Goal: Task Accomplishment & Management: Manage account settings

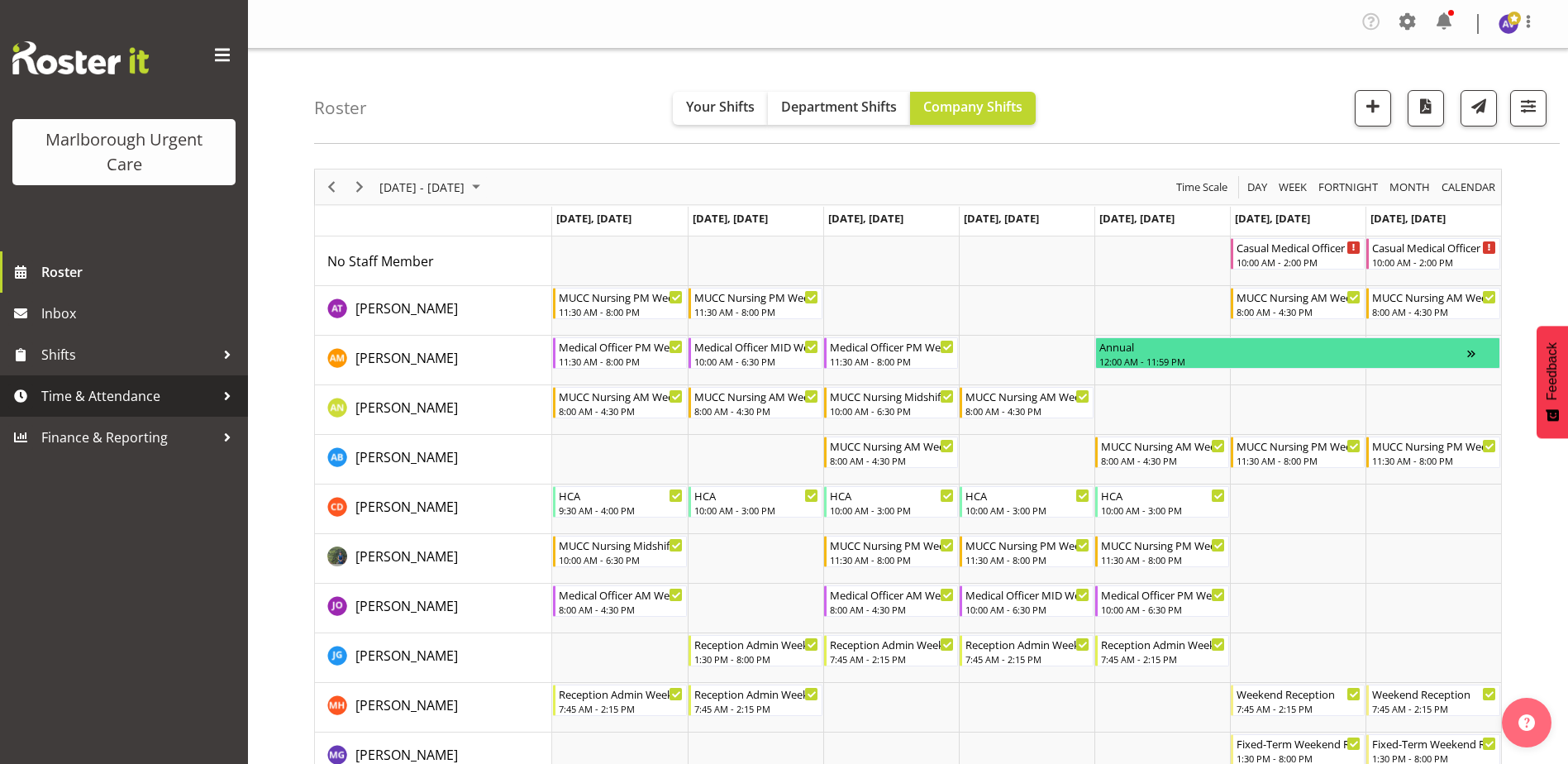
click at [73, 390] on span "Time & Attendance" at bounding box center [128, 396] width 173 height 25
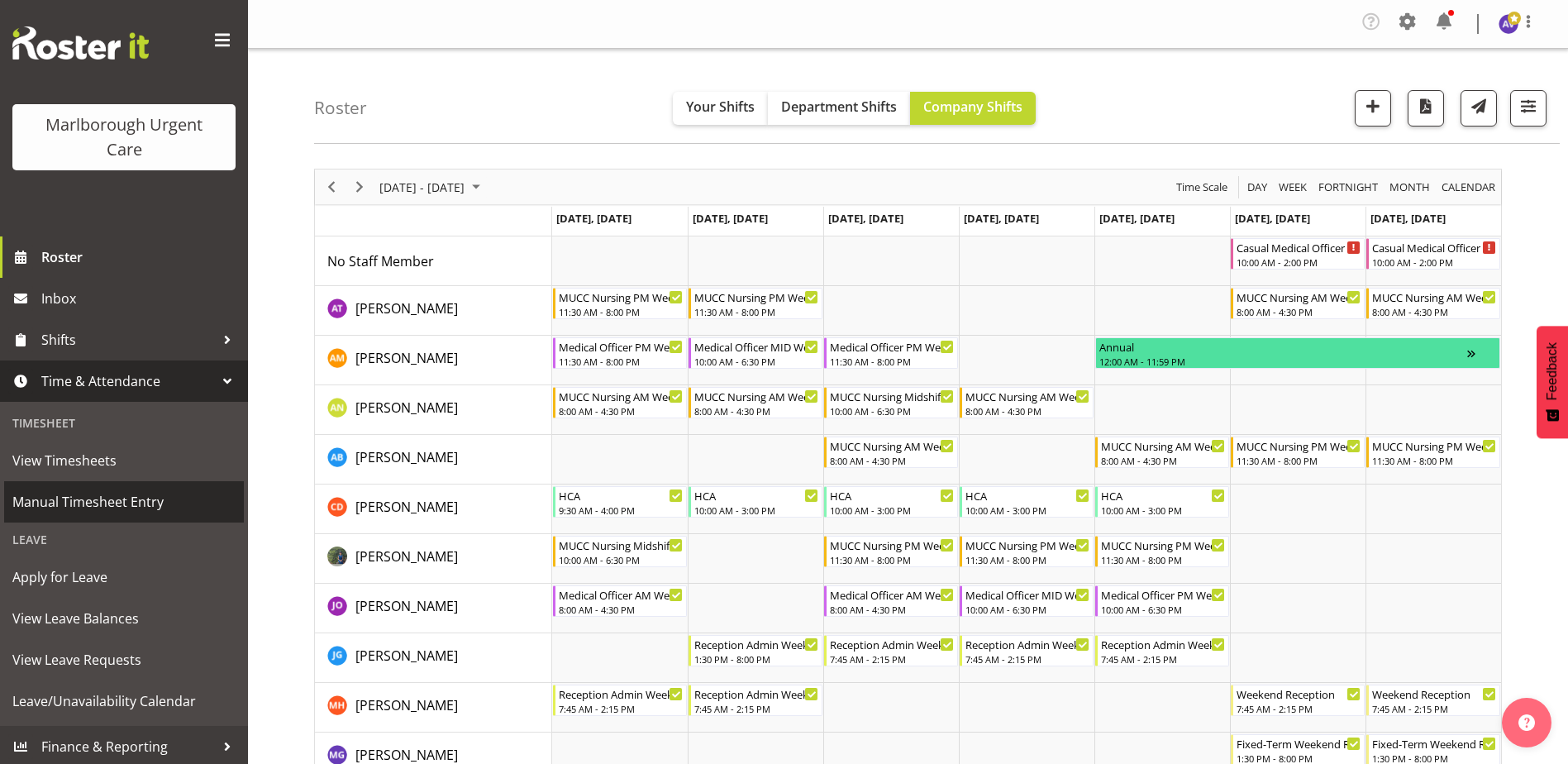
scroll to position [18, 0]
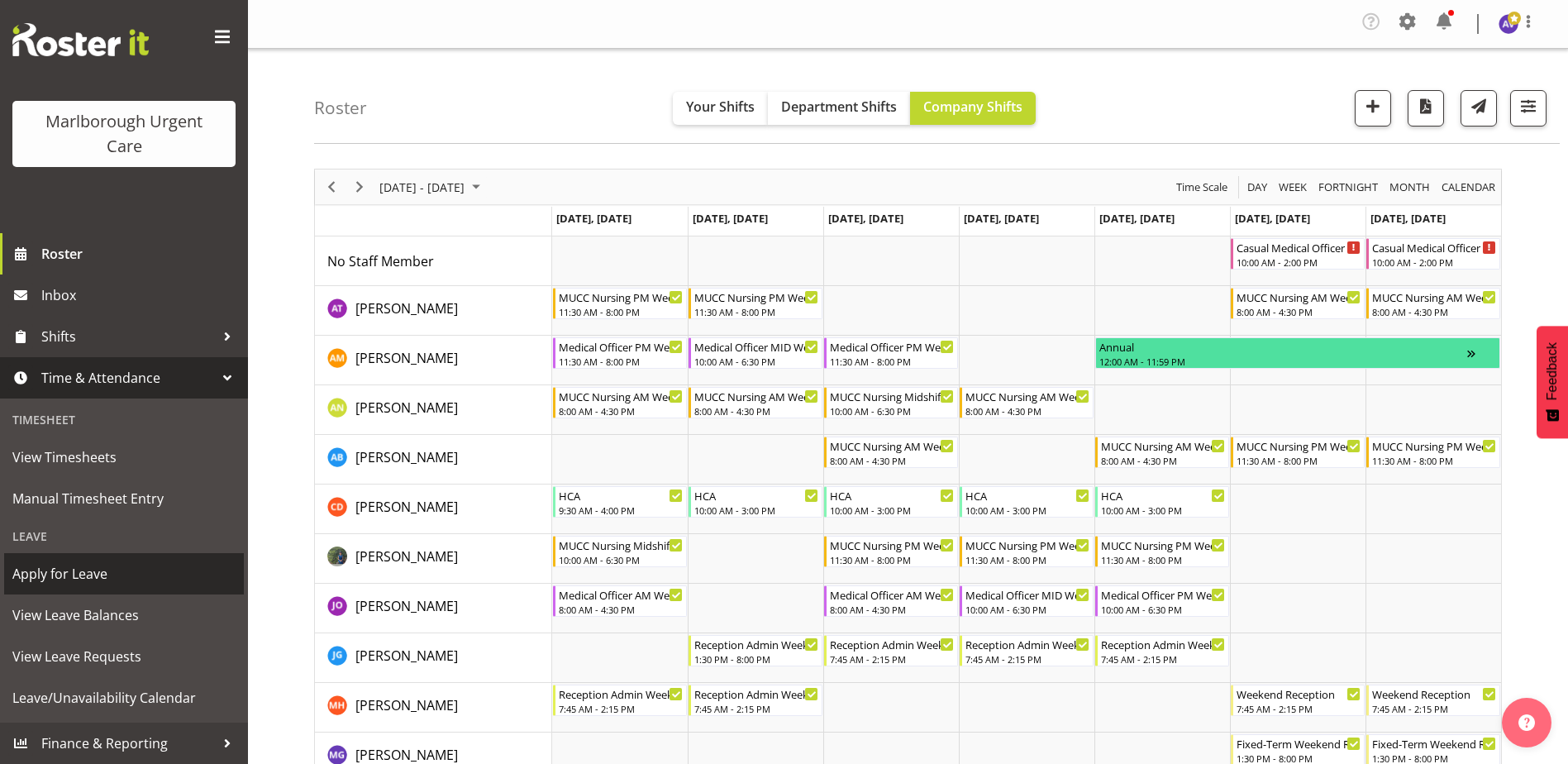
click at [53, 573] on span "Apply for Leave" at bounding box center [123, 573] width 223 height 25
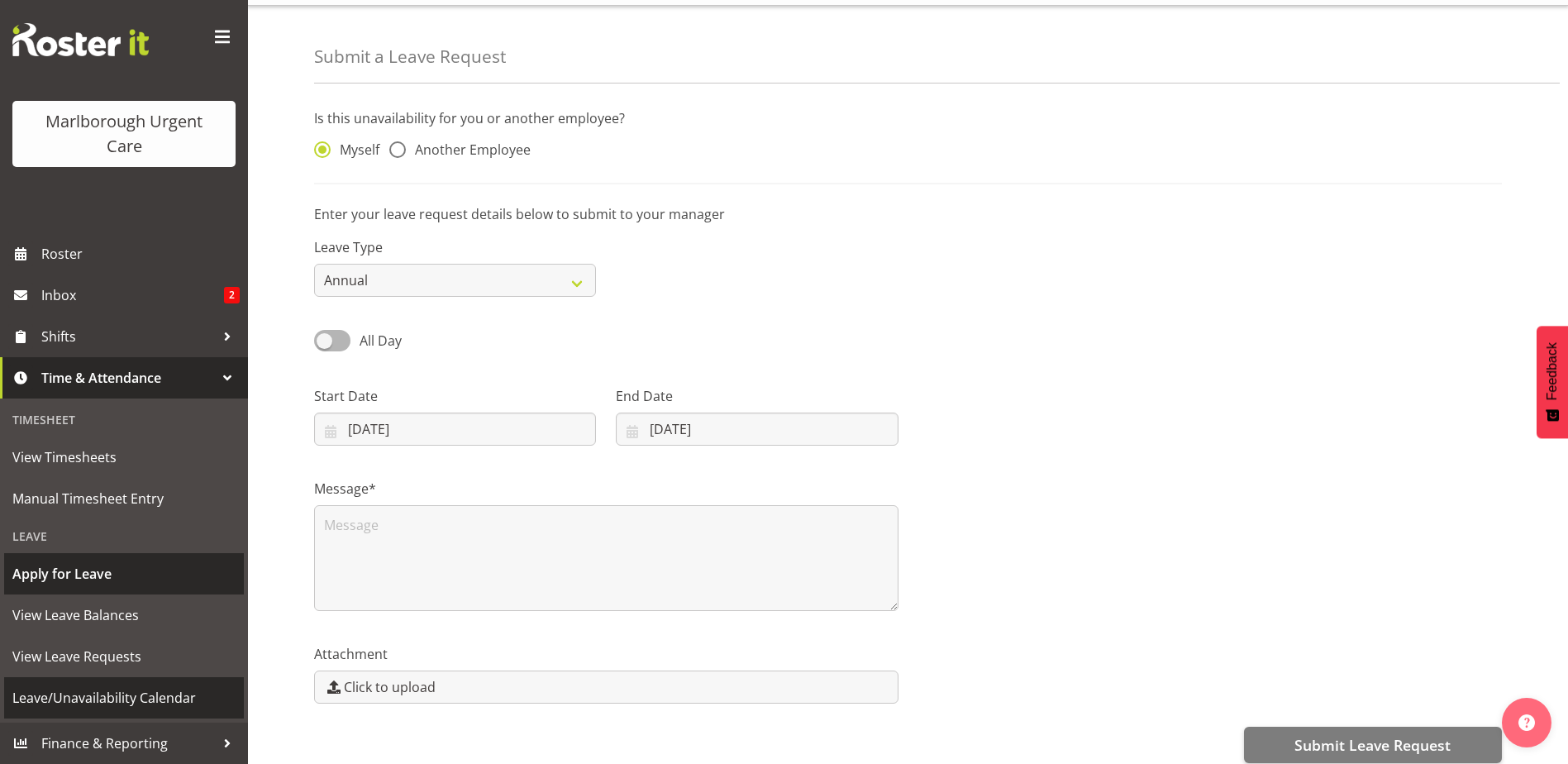
scroll to position [67, 0]
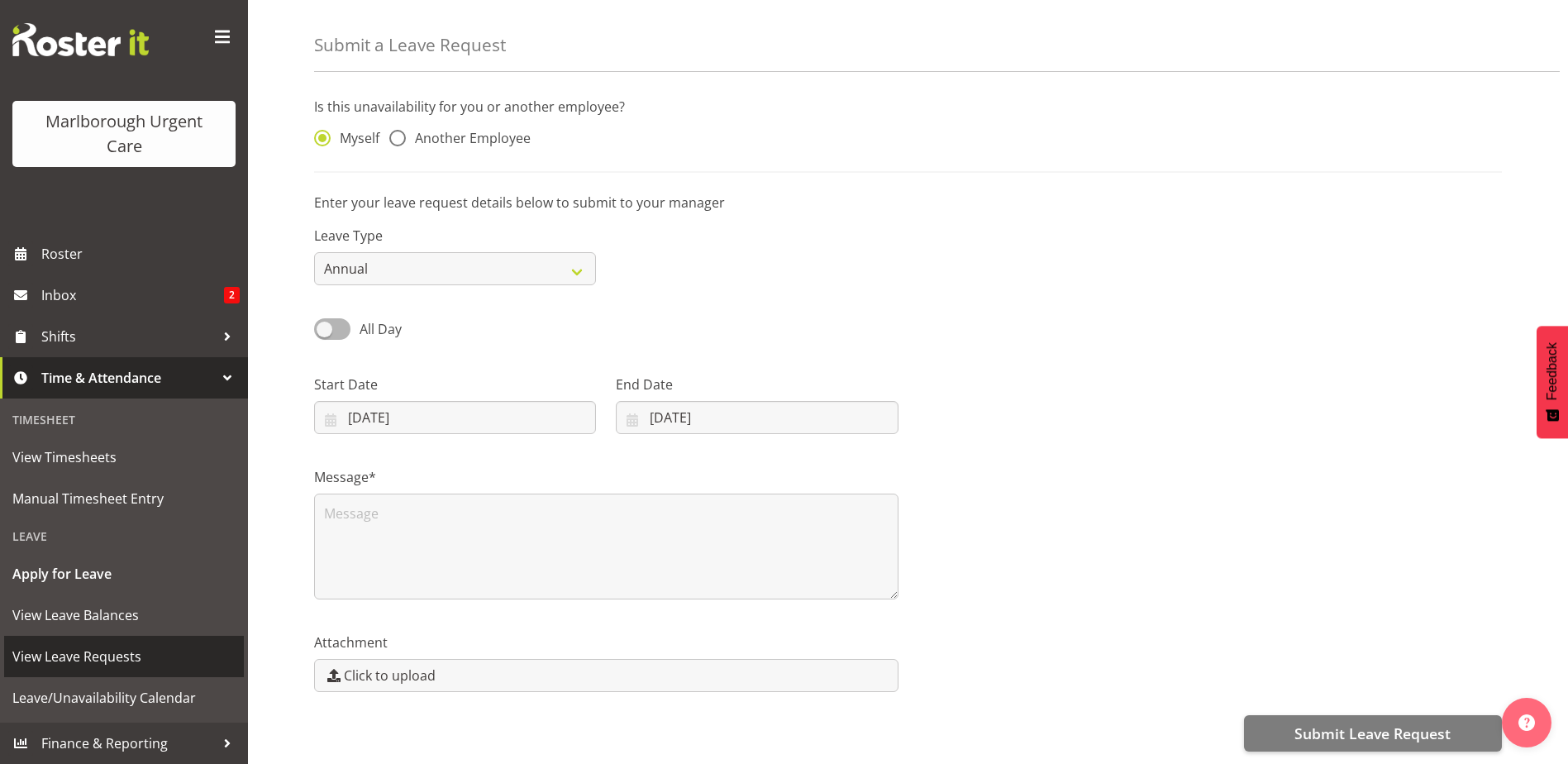
click at [89, 644] on span "View Leave Requests" at bounding box center [123, 656] width 223 height 25
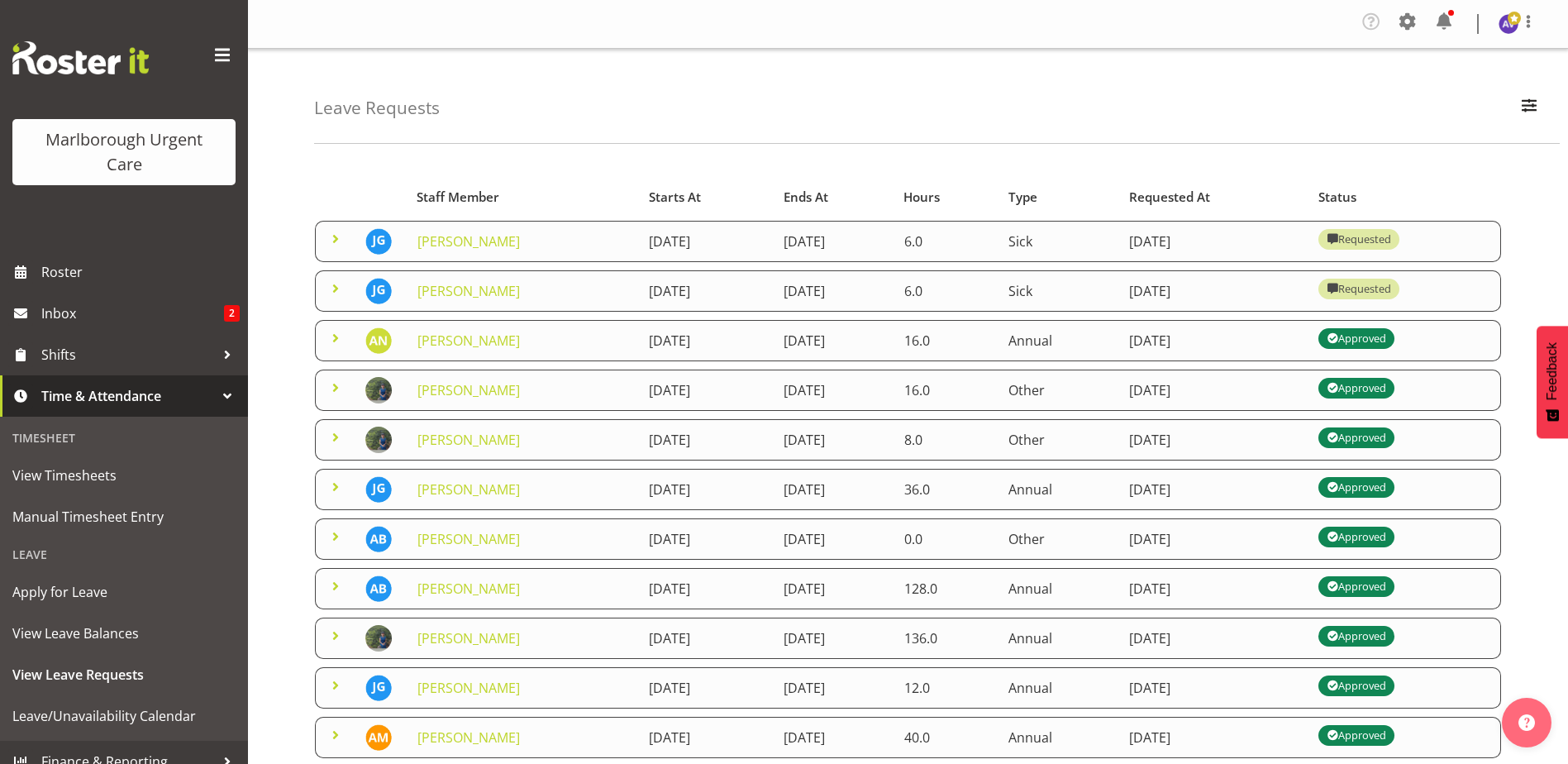
click at [336, 288] on span at bounding box center [336, 288] width 20 height 20
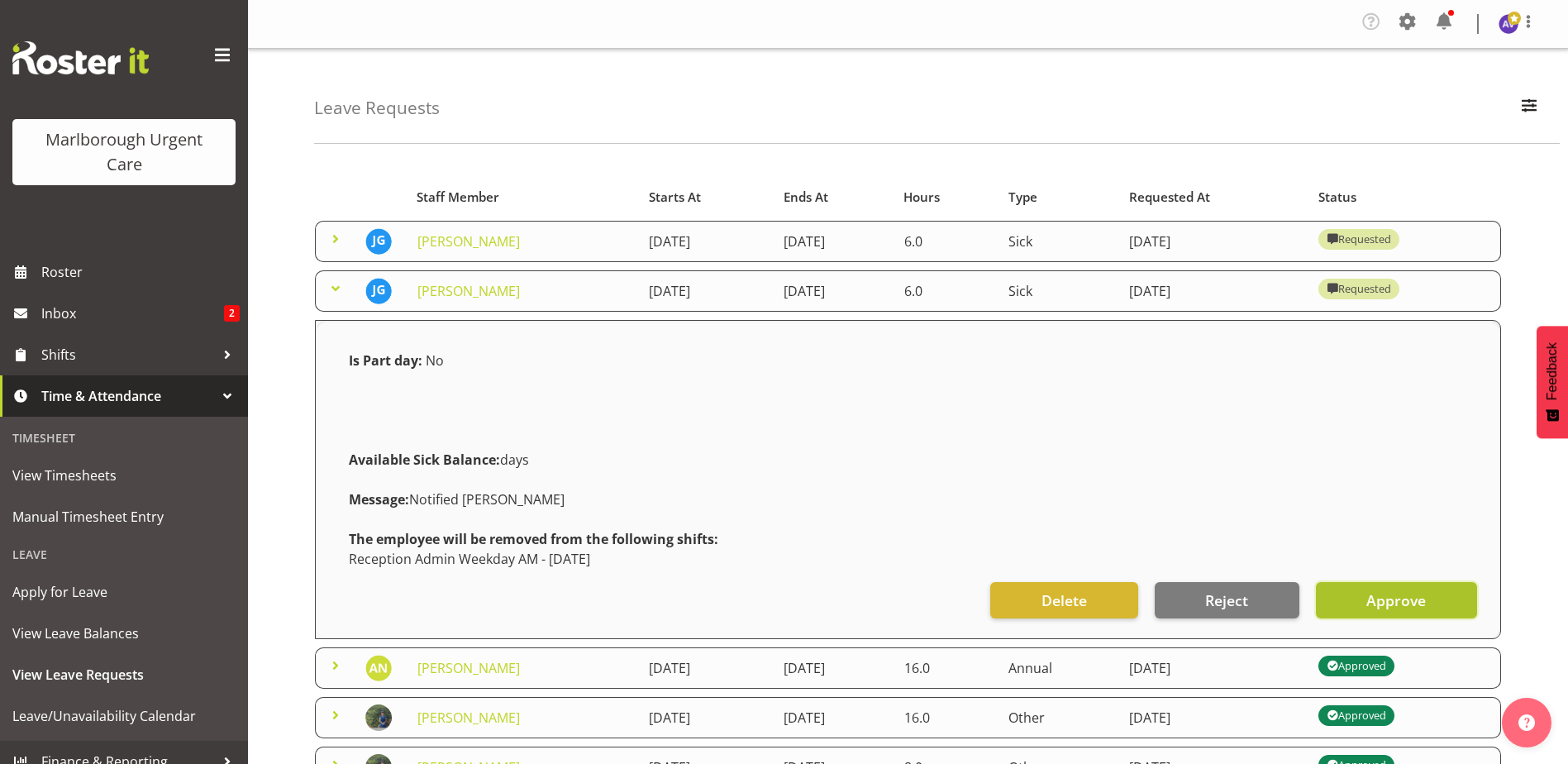
click at [1432, 612] on button "Approve" at bounding box center [1396, 600] width 161 height 36
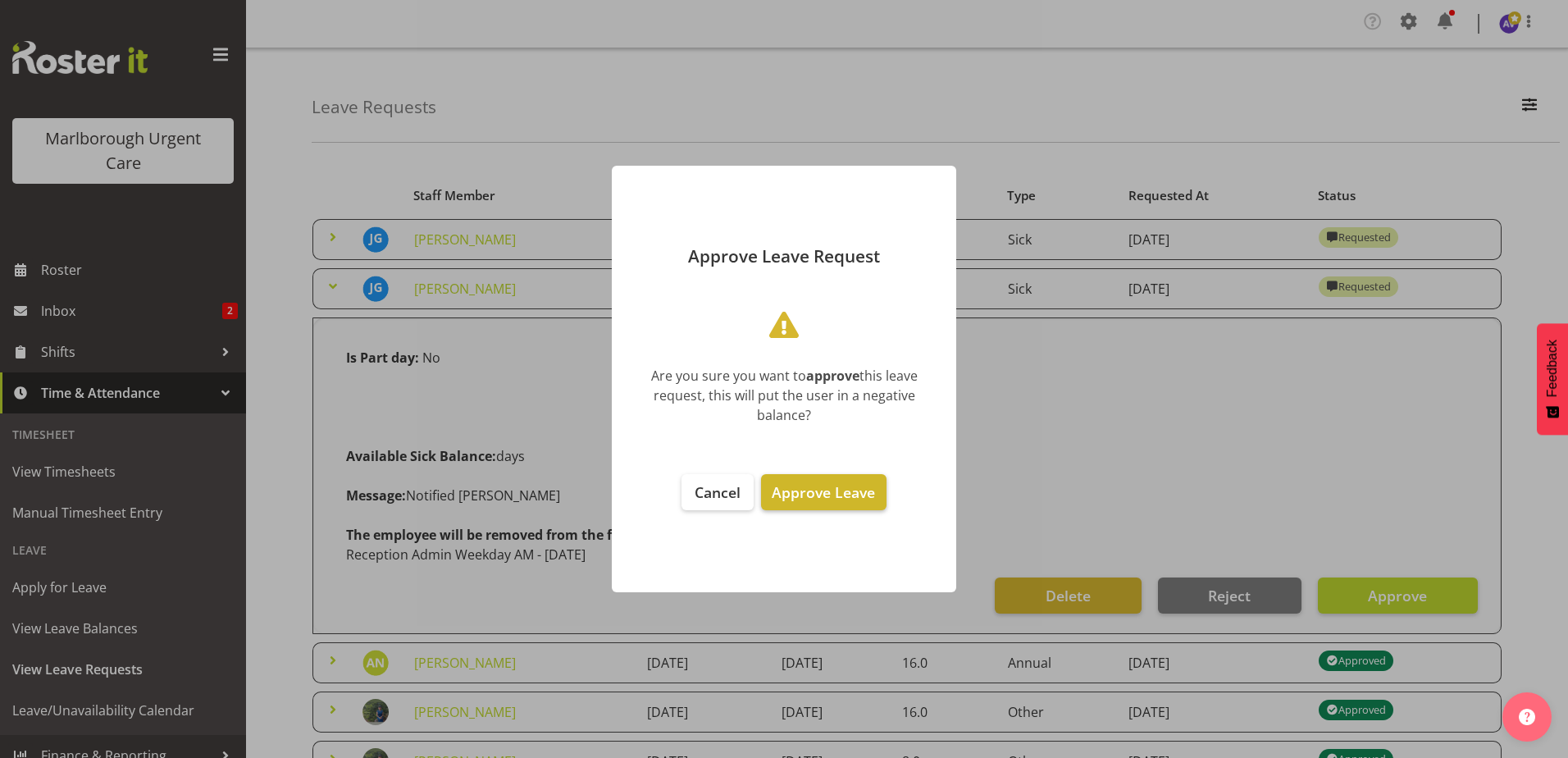
click at [830, 483] on span "Approve Leave" at bounding box center [824, 492] width 104 height 20
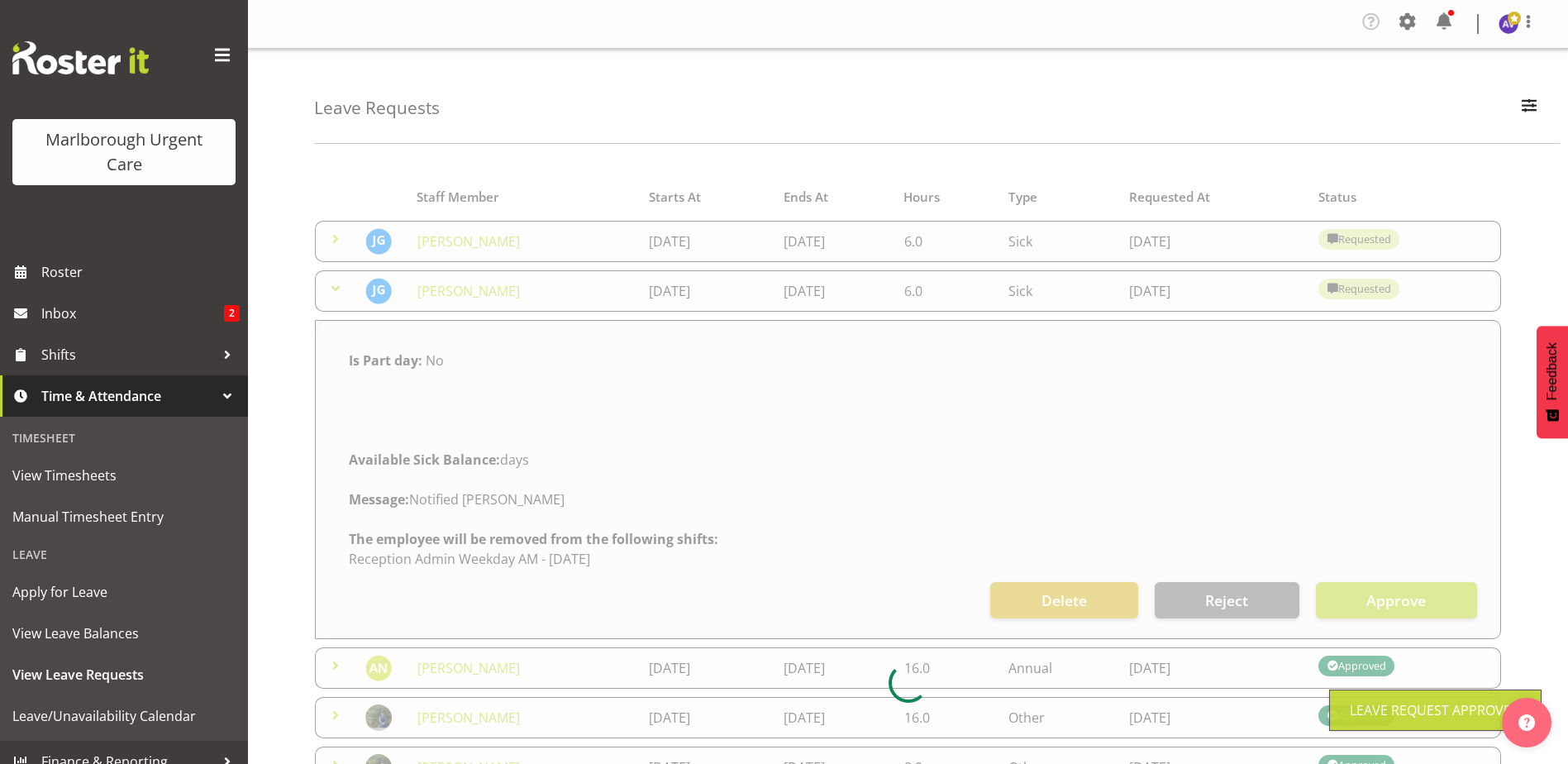
click at [330, 236] on div at bounding box center [907, 682] width 1188 height 1022
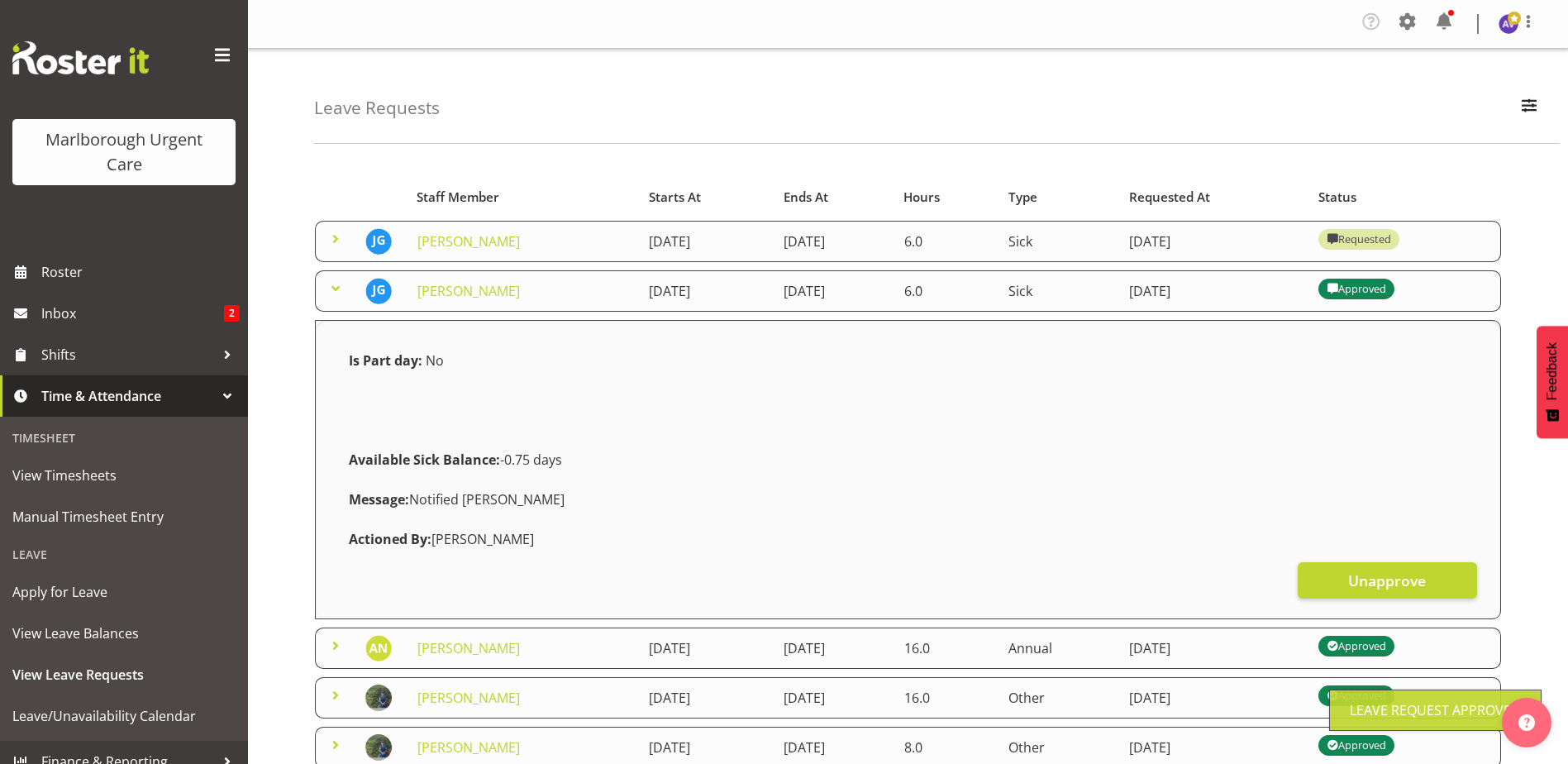
click at [336, 236] on span at bounding box center [336, 239] width 20 height 20
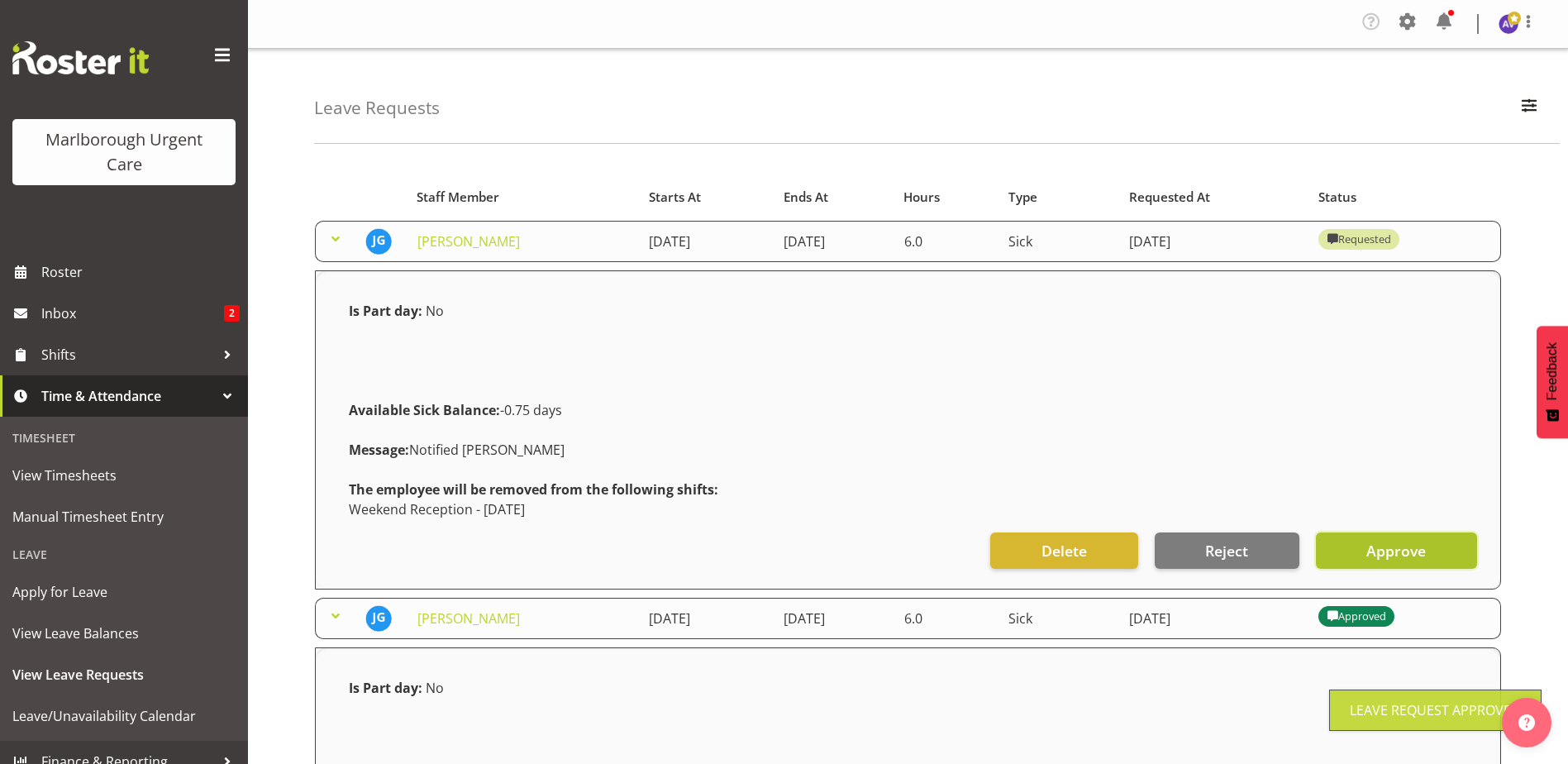
click at [1413, 543] on span "Approve" at bounding box center [1396, 550] width 60 height 22
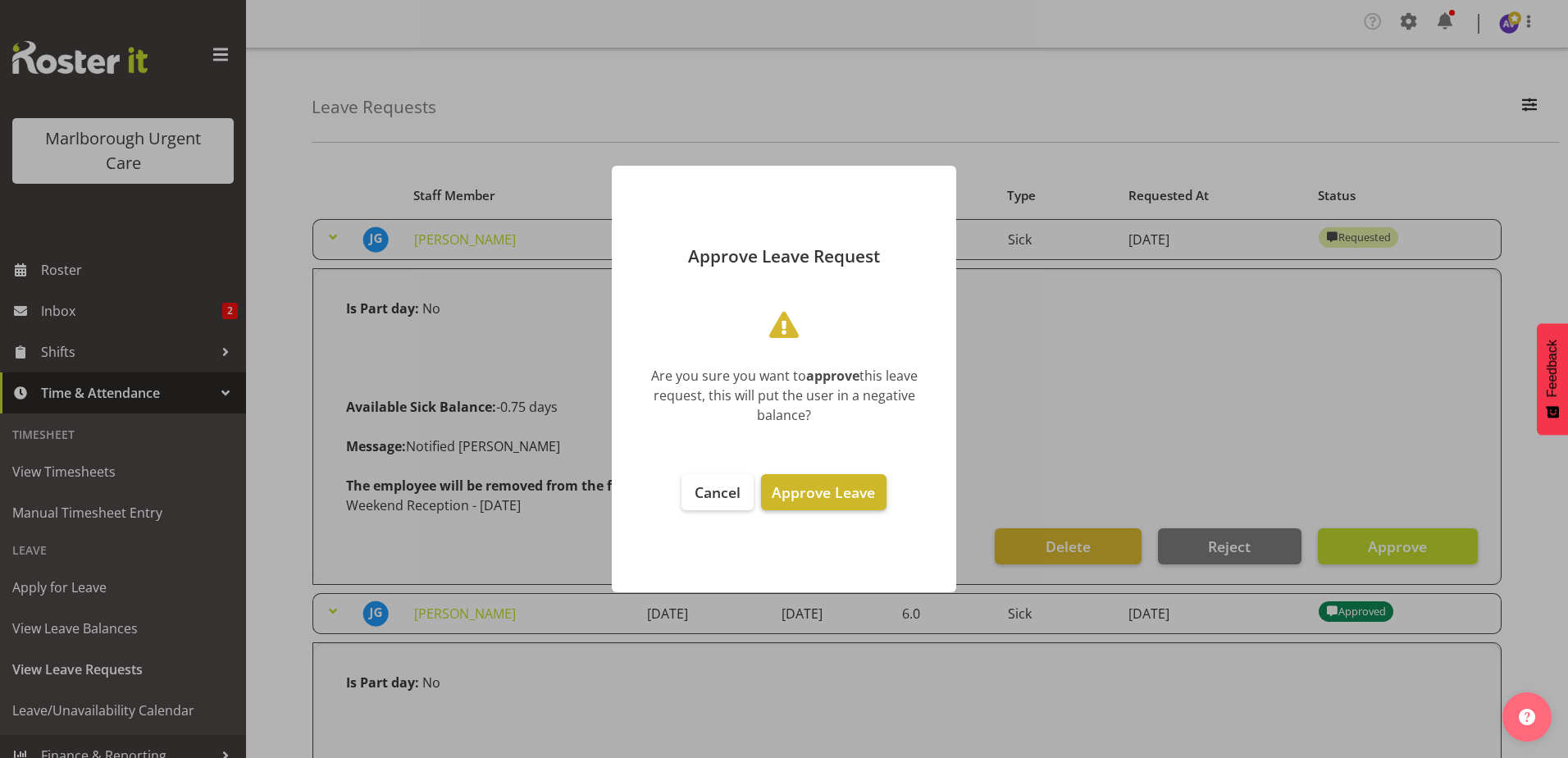
click at [839, 478] on button "Approve Leave" at bounding box center [824, 492] width 125 height 36
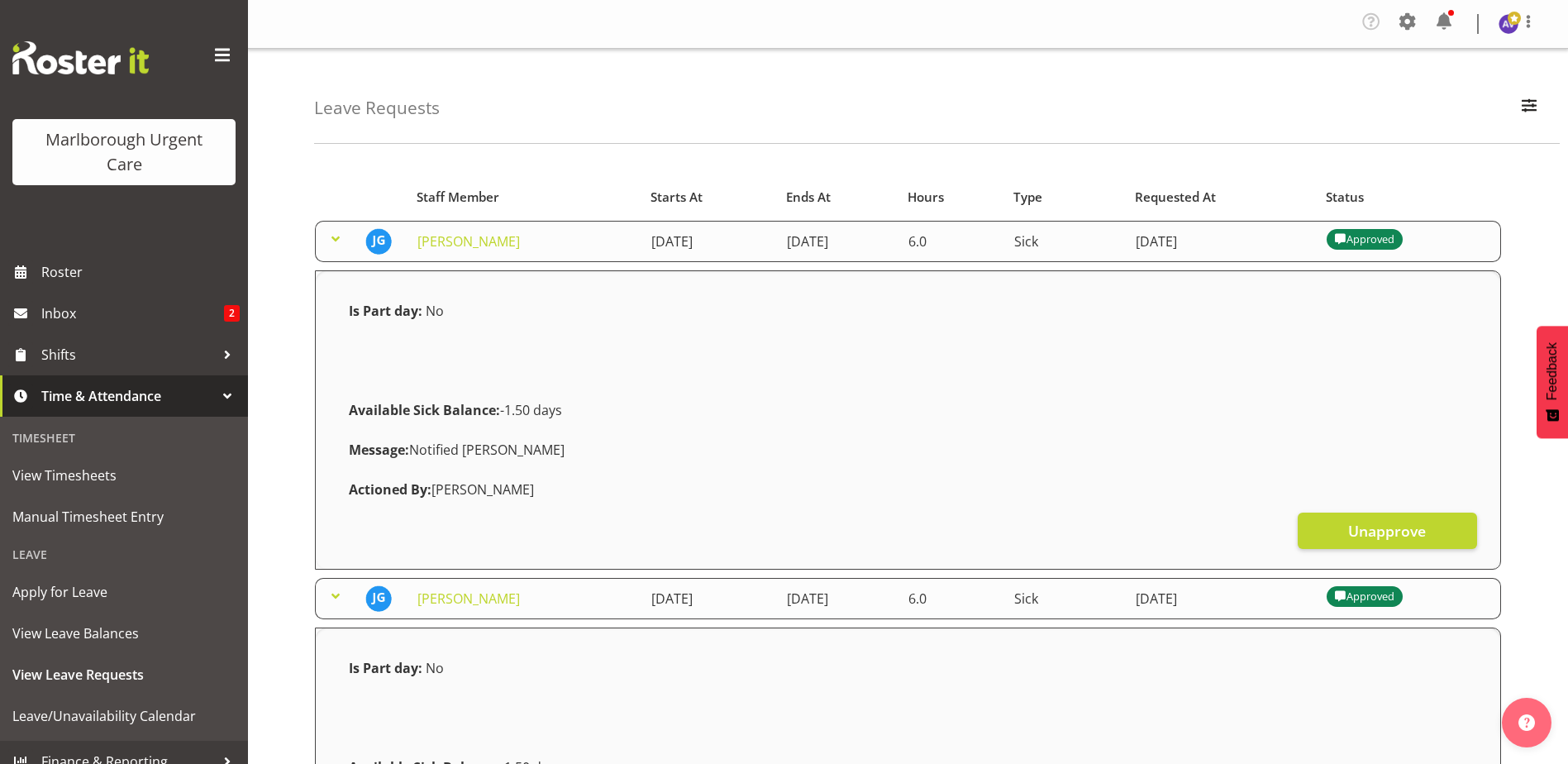
click at [332, 239] on span at bounding box center [336, 239] width 20 height 20
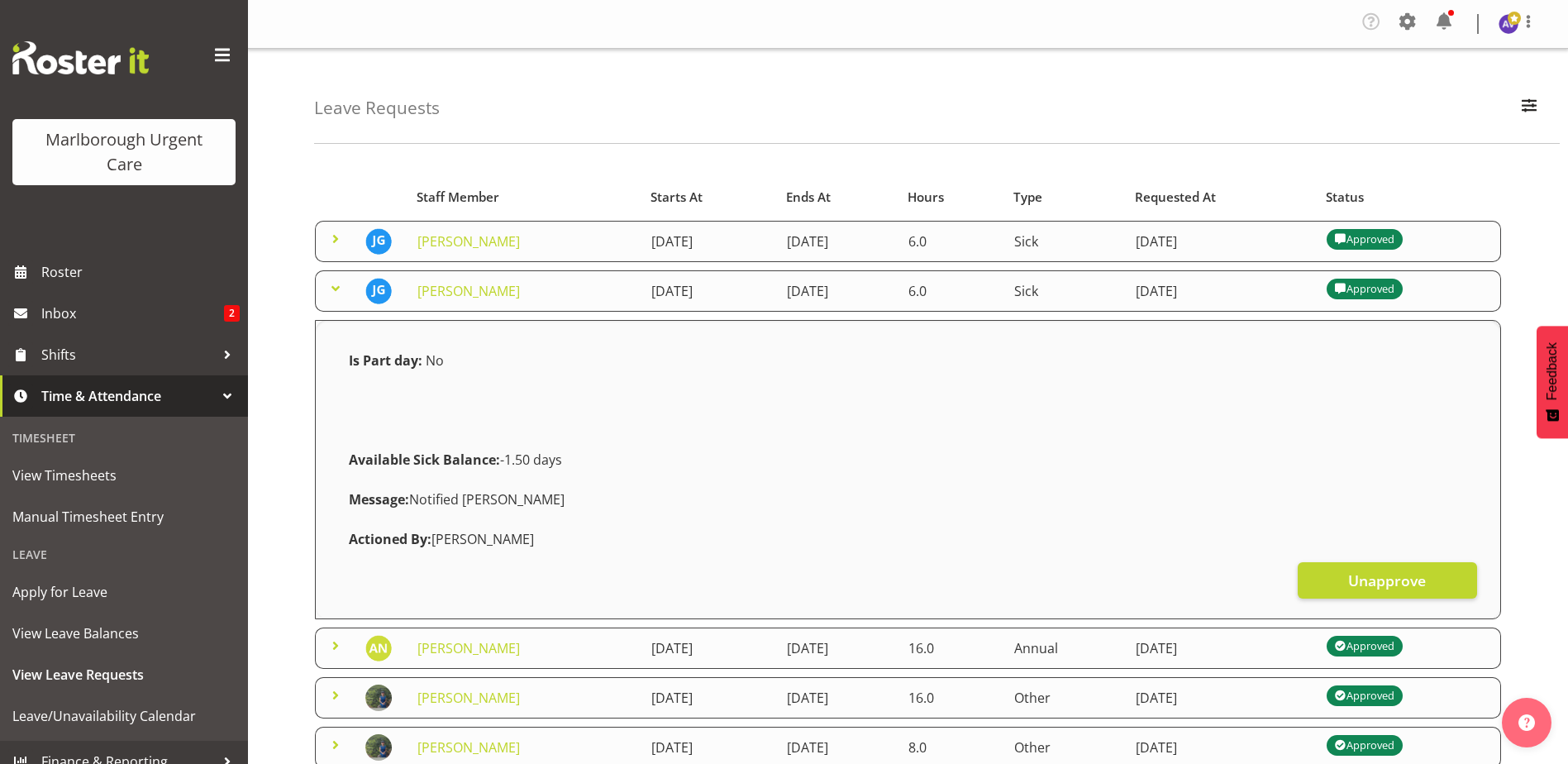
click at [341, 283] on span at bounding box center [336, 288] width 20 height 20
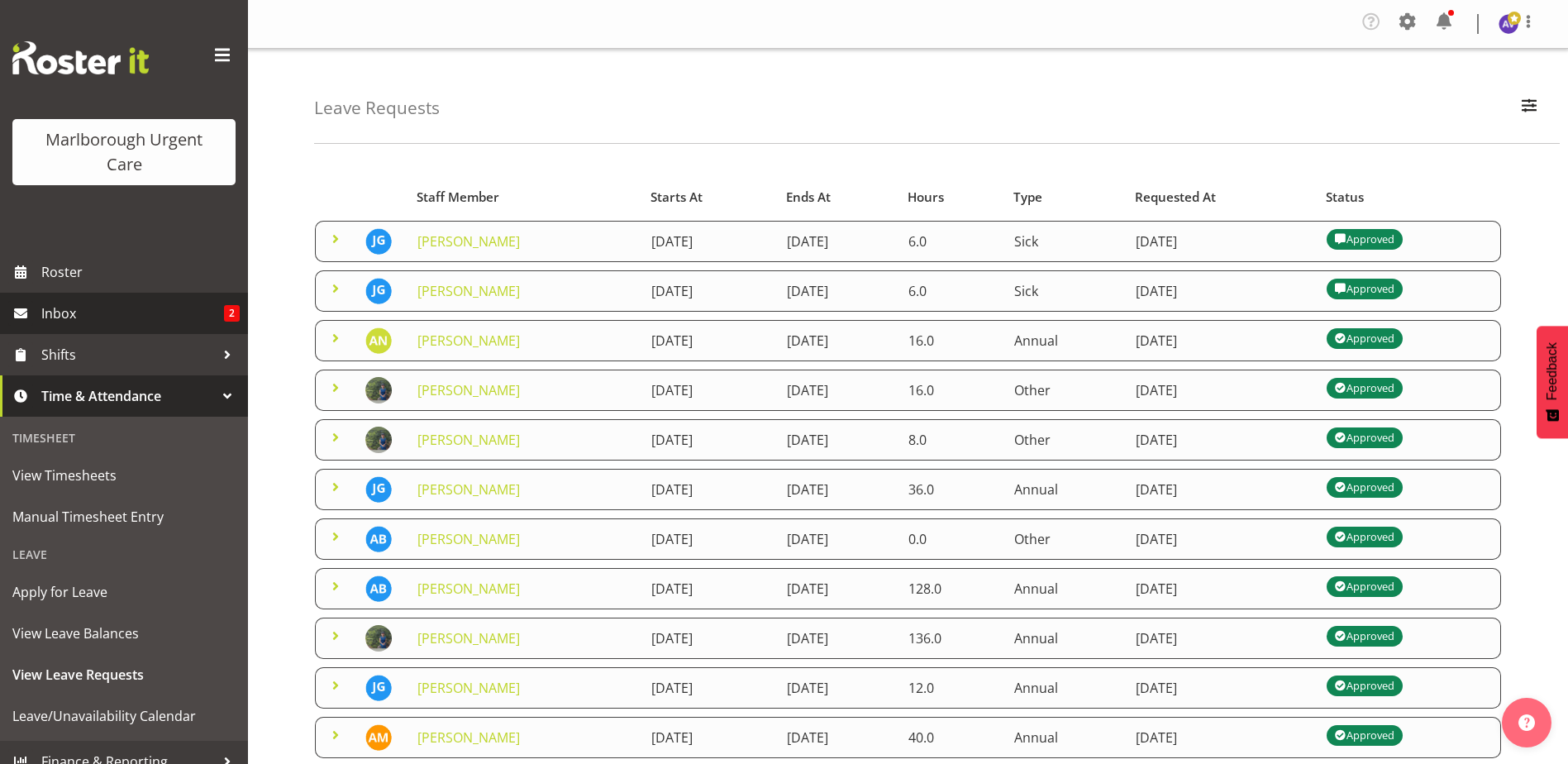
click at [81, 316] on span "Inbox" at bounding box center [133, 313] width 182 height 25
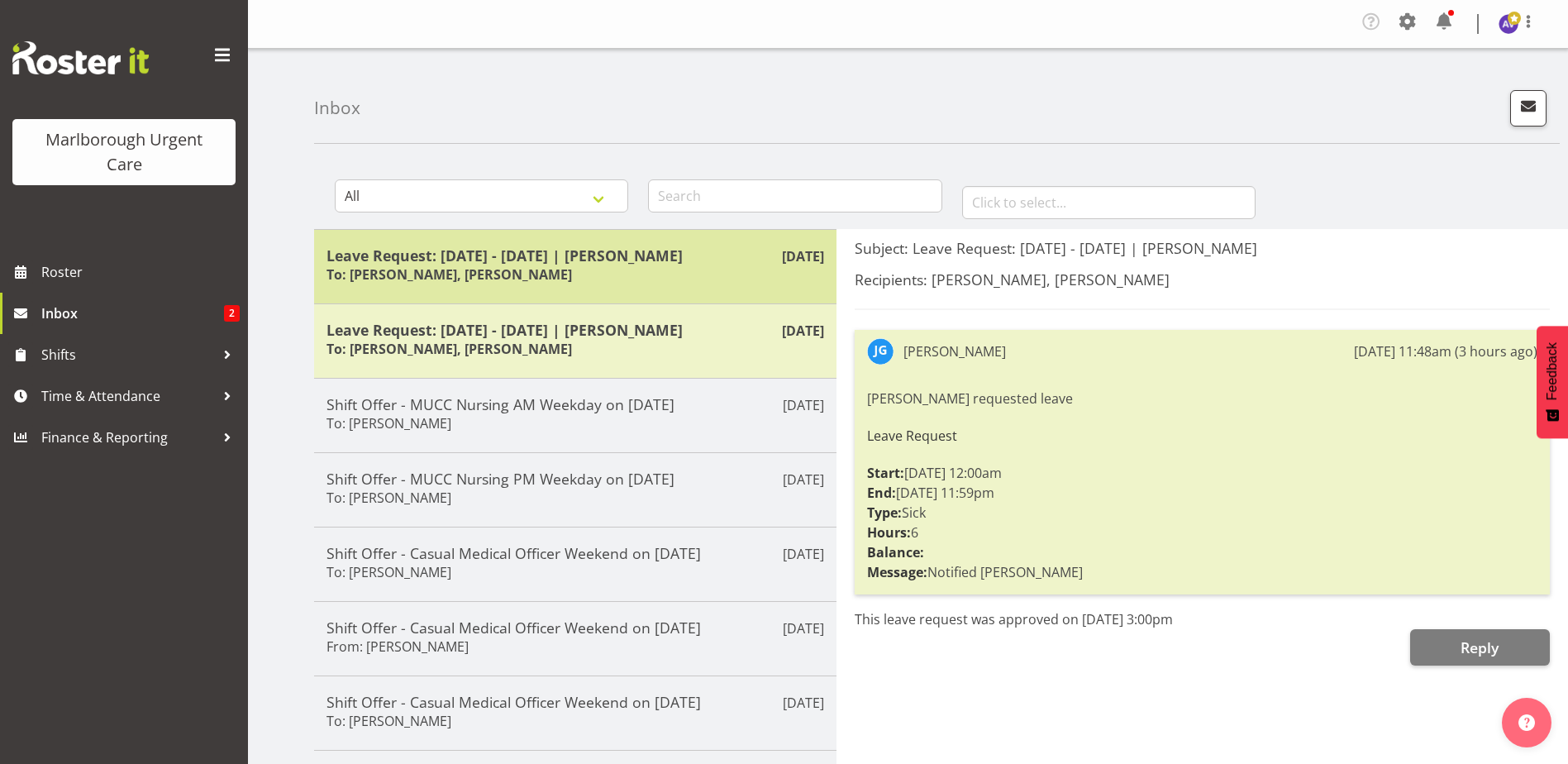
click at [457, 278] on h6 "To: Shivana Ram, Amber Venning-Slater" at bounding box center [449, 274] width 245 height 17
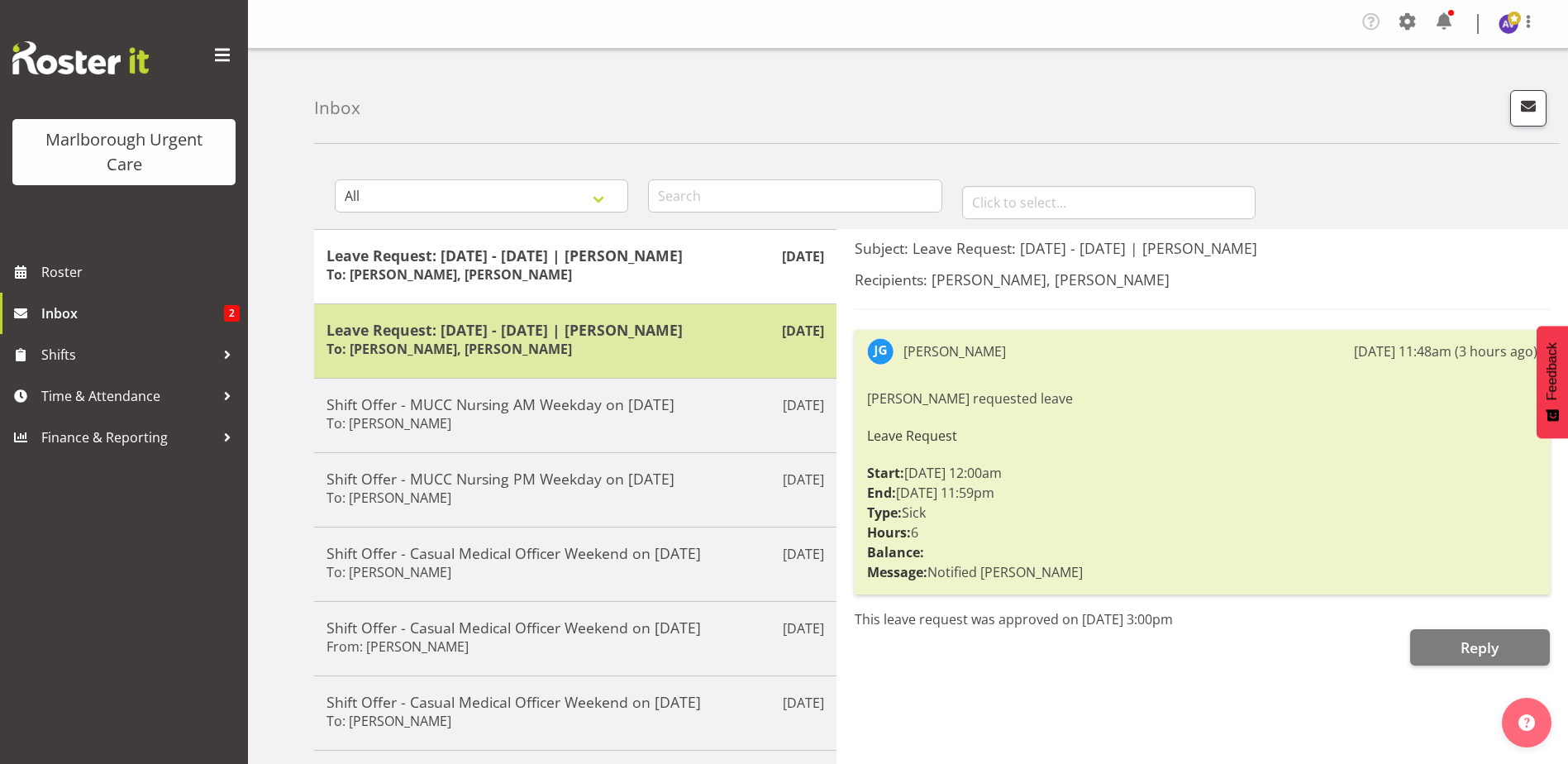
click at [564, 351] on h6 "To: Shivana Ram, Amber Venning-Slater" at bounding box center [449, 349] width 245 height 17
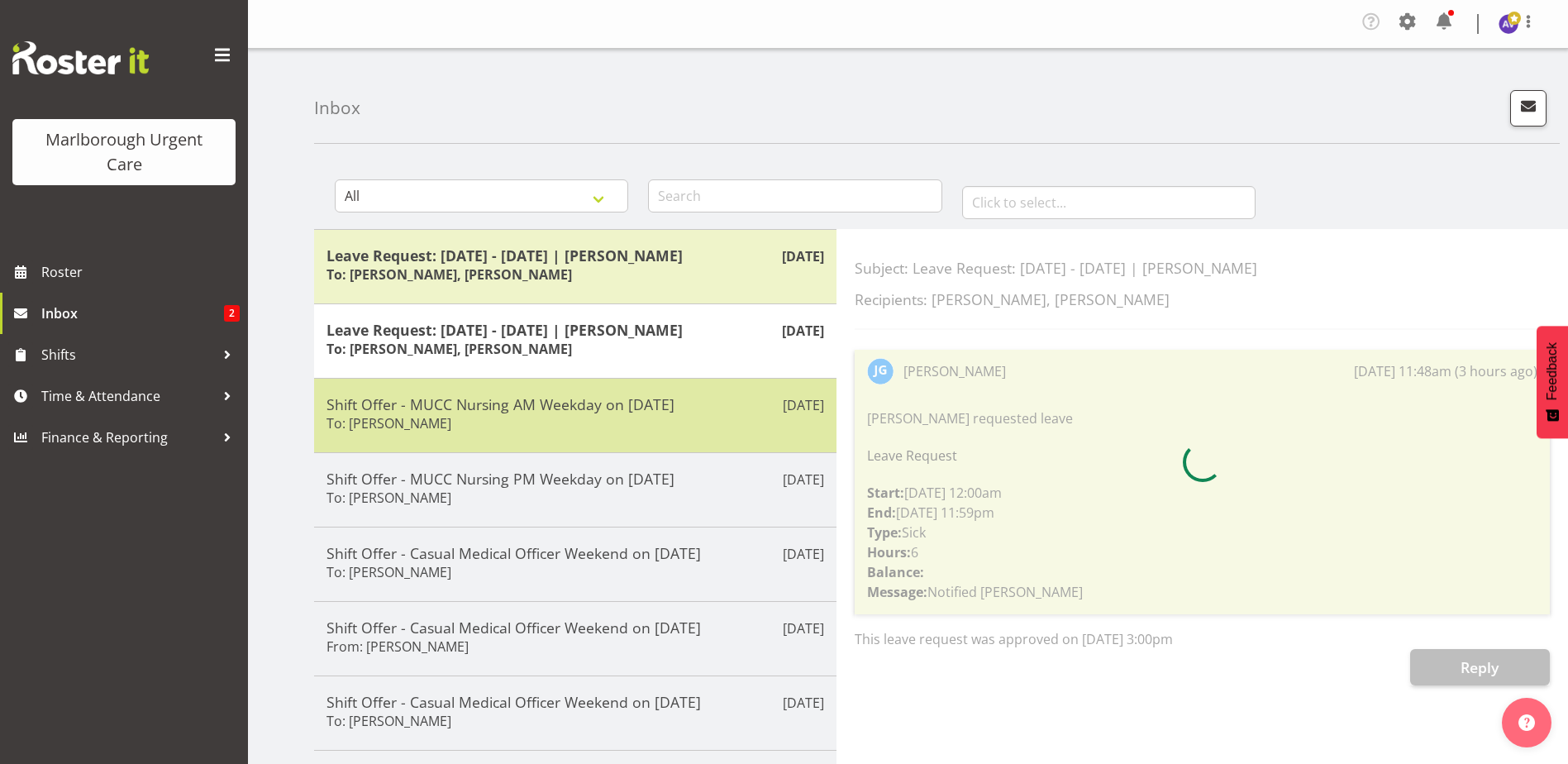
click at [534, 416] on div "Shift Offer - MUCC Nursing AM Weekday on 23/10/25 To: Rachel Murphy" at bounding box center [575, 415] width 497 height 41
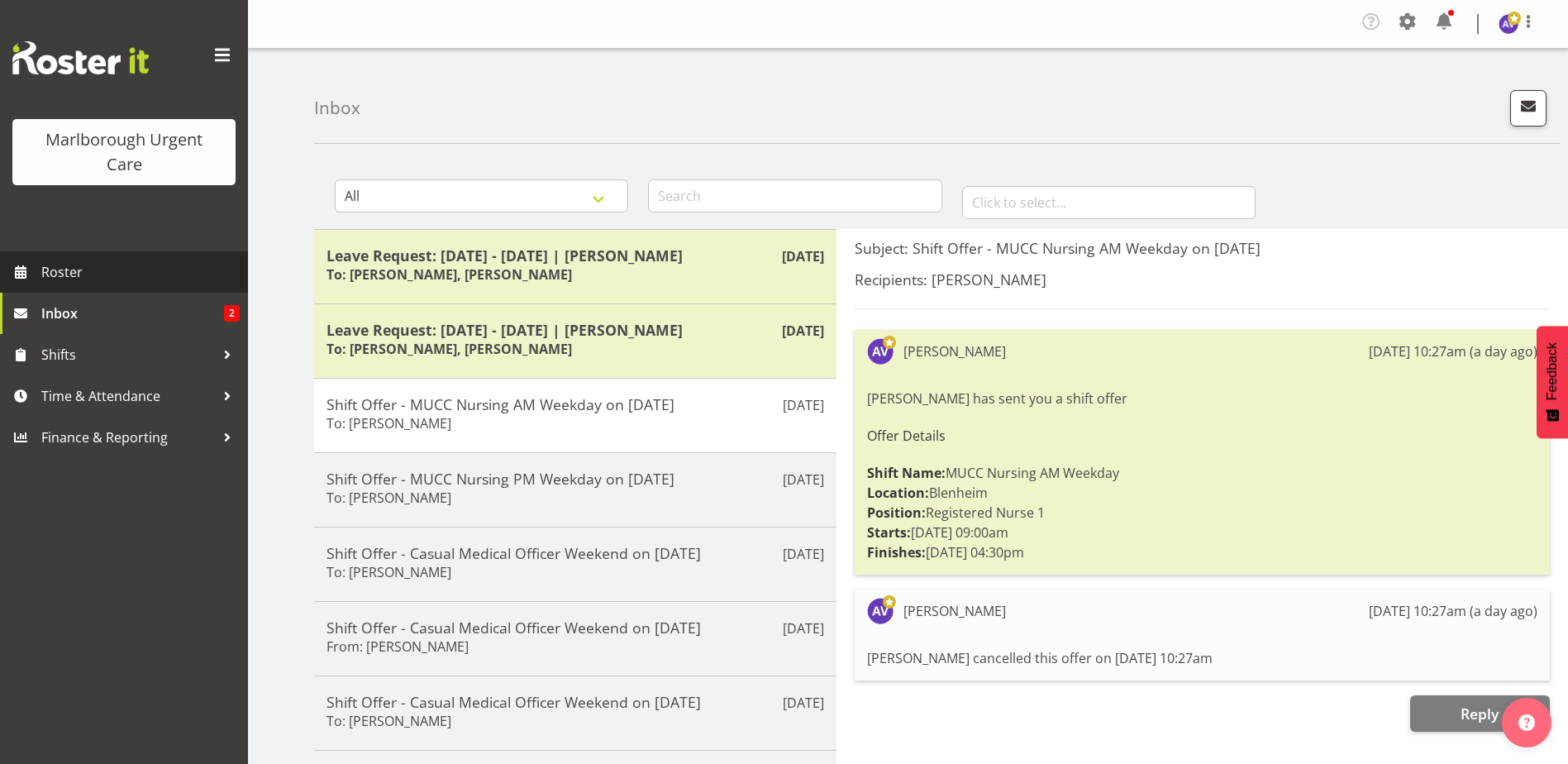
click at [75, 272] on span "Roster" at bounding box center [140, 272] width 198 height 25
